Goal: Transaction & Acquisition: Subscribe to service/newsletter

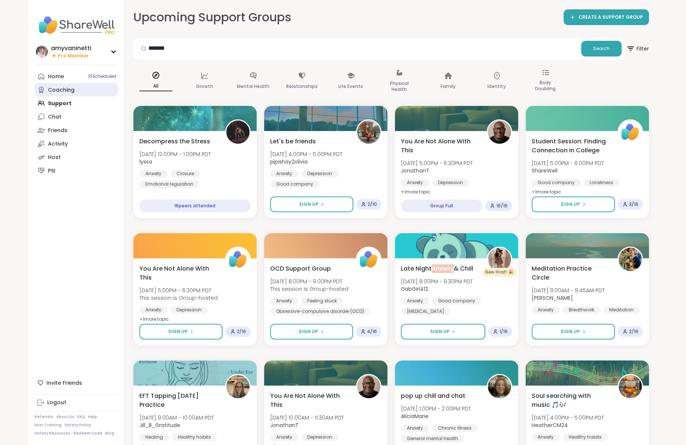
click at [65, 91] on div "Coaching" at bounding box center [61, 90] width 27 height 7
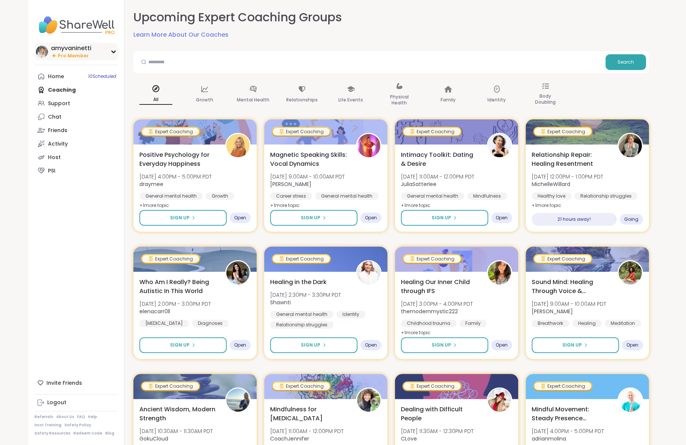
click at [77, 55] on span "Pro Member" at bounding box center [73, 56] width 31 height 6
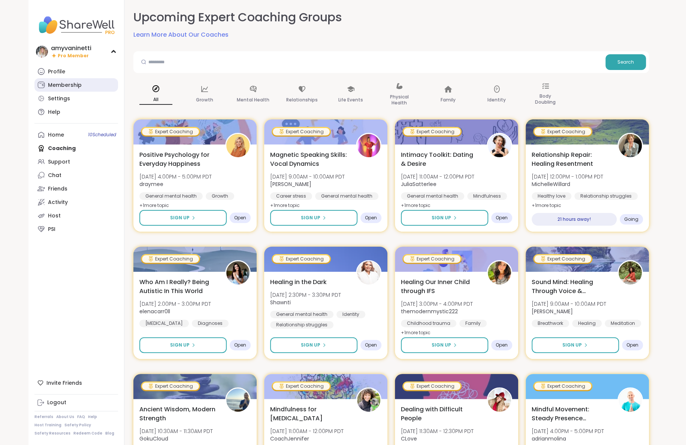
click at [71, 85] on div "Membership" at bounding box center [65, 85] width 34 height 7
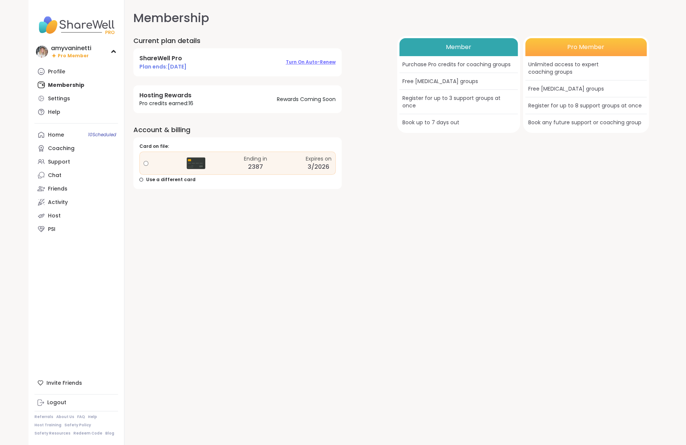
click at [296, 62] on span "Turn on auto-renew" at bounding box center [311, 62] width 50 height 6
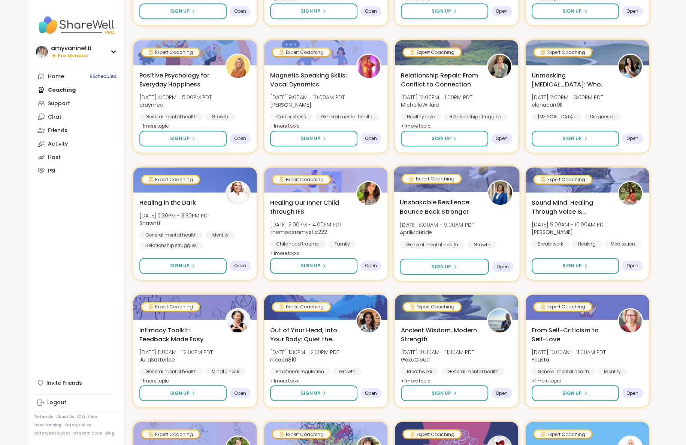
scroll to position [698, 0]
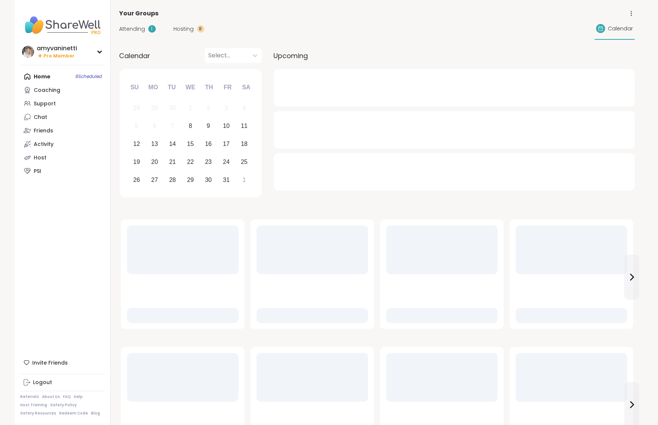
click at [53, 91] on div "Coaching" at bounding box center [47, 90] width 27 height 7
